Goal: Task Accomplishment & Management: Manage account settings

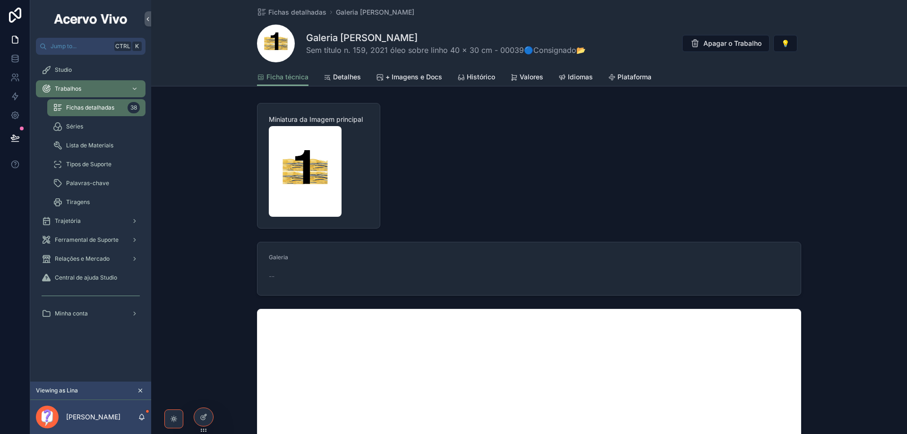
scroll to position [472, 0]
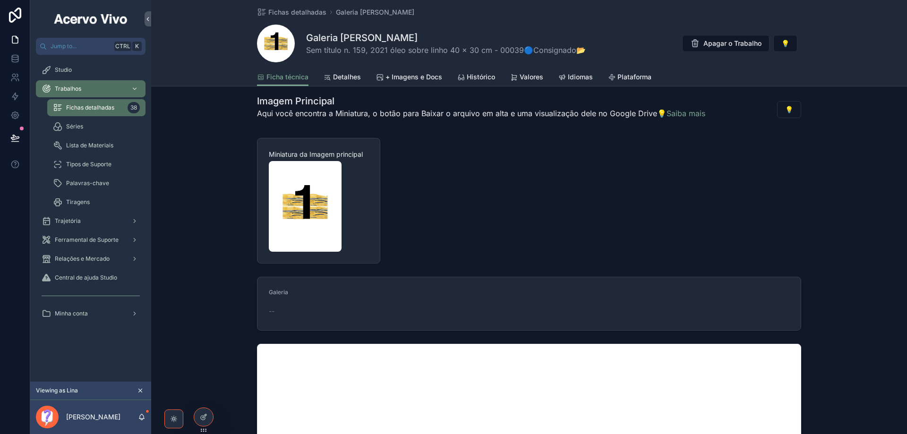
drag, startPoint x: 453, startPoint y: 199, endPoint x: 426, endPoint y: 209, distance: 28.7
click at [203, 418] on icon at bounding box center [204, 417] width 8 height 8
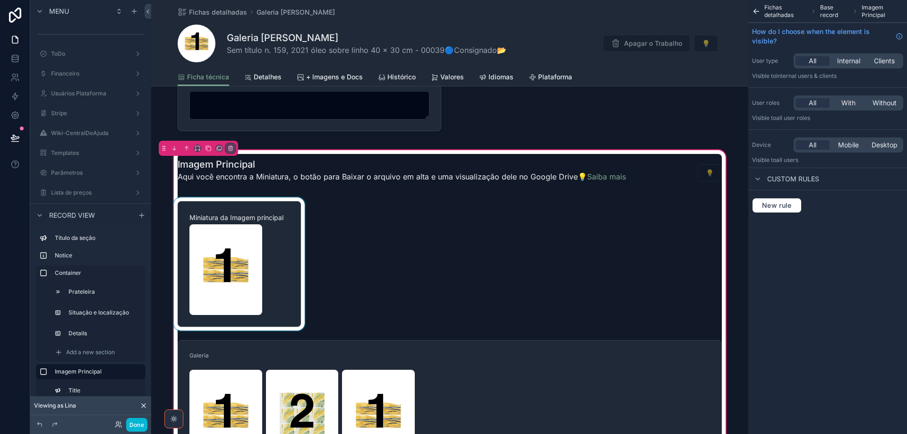
click at [291, 230] on div "scrollable content" at bounding box center [239, 264] width 135 height 133
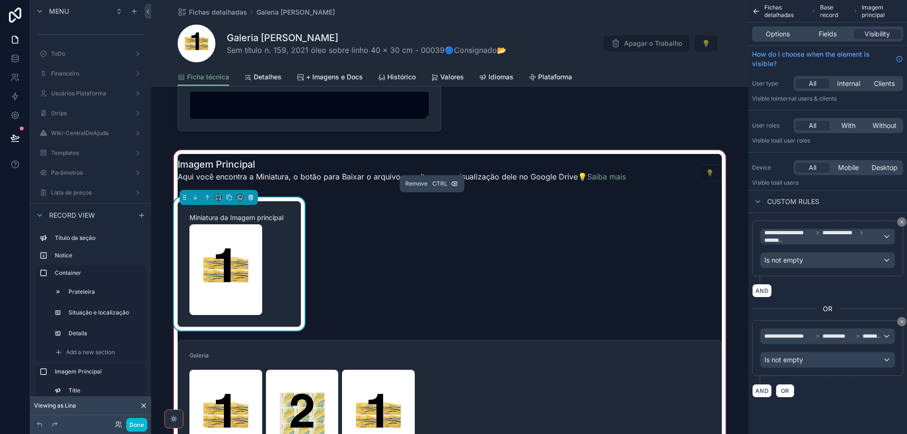
click at [249, 199] on icon "scrollable content" at bounding box center [251, 198] width 4 height 4
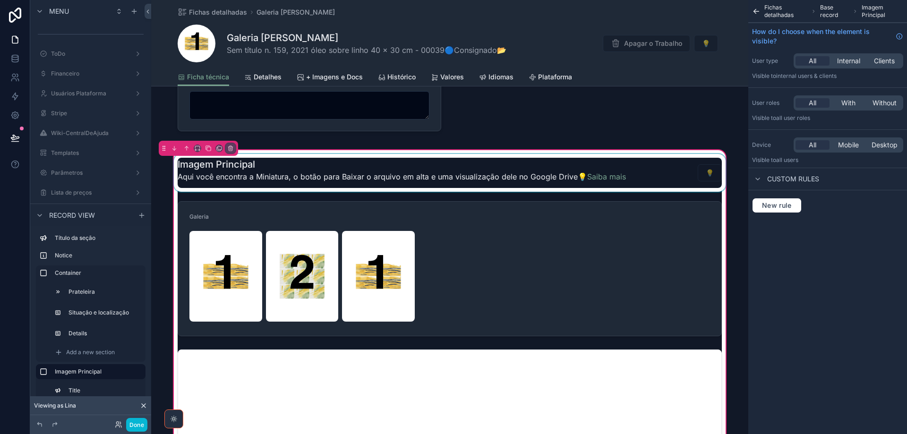
click at [463, 172] on div "scrollable content" at bounding box center [450, 173] width 556 height 38
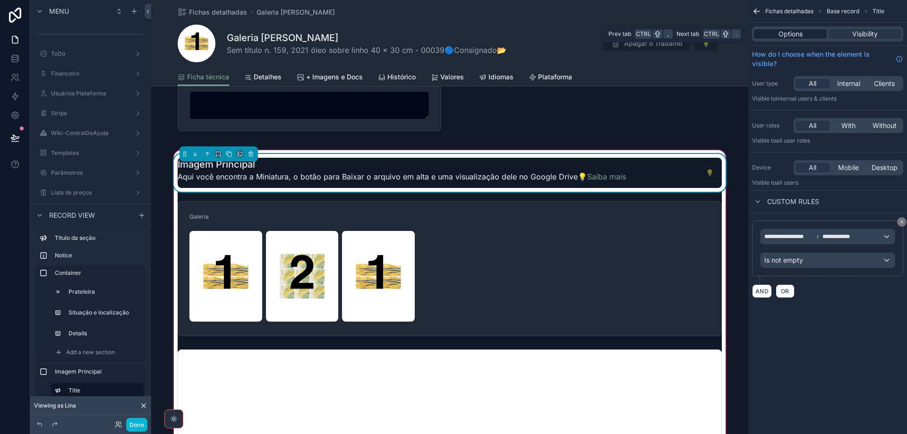
click at [789, 37] on span "Options" at bounding box center [791, 33] width 24 height 9
